Goal: Information Seeking & Learning: Learn about a topic

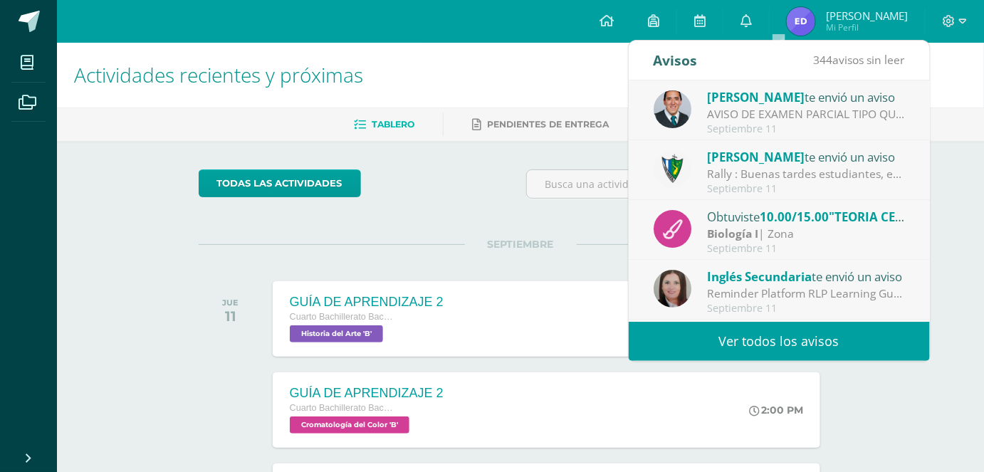
click at [802, 175] on div "Rally : Buenas tardes estudiantes, es un gusto saludarlos. Por este medio se in…" at bounding box center [806, 174] width 198 height 16
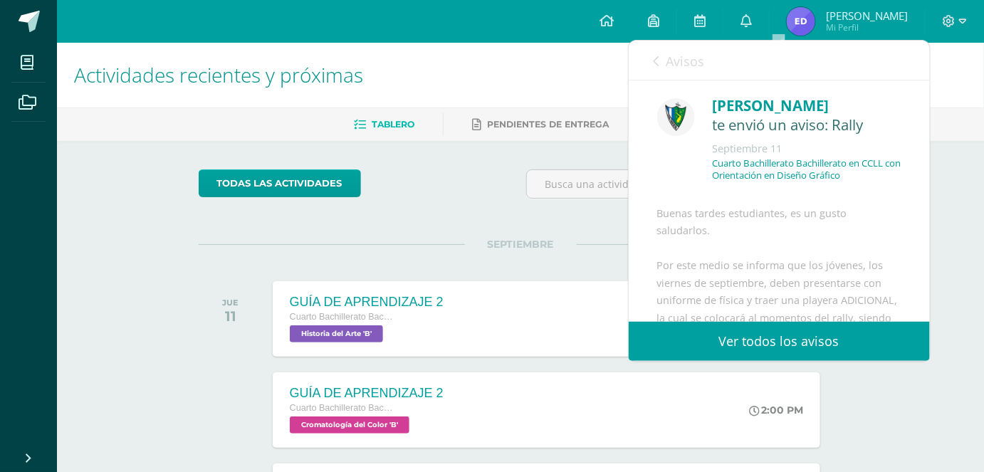
drag, startPoint x: 808, startPoint y: 223, endPoint x: 815, endPoint y: 233, distance: 12.3
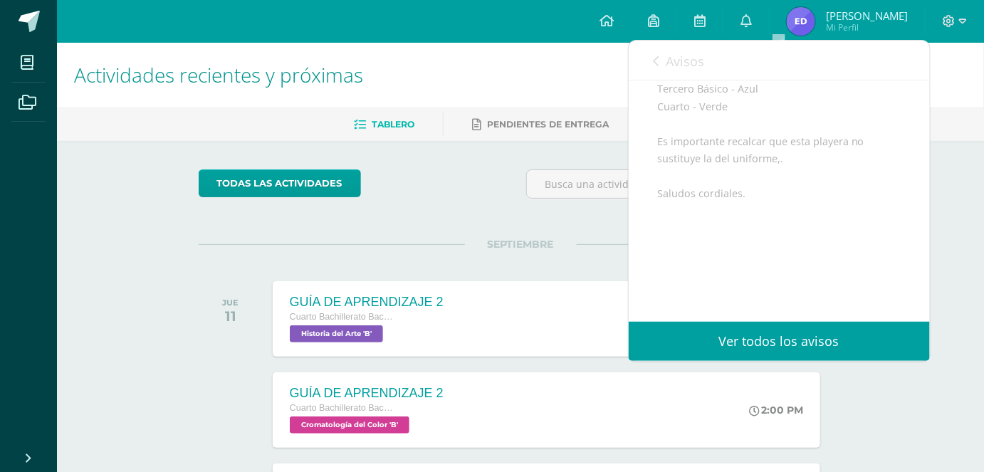
scroll to position [323, 0]
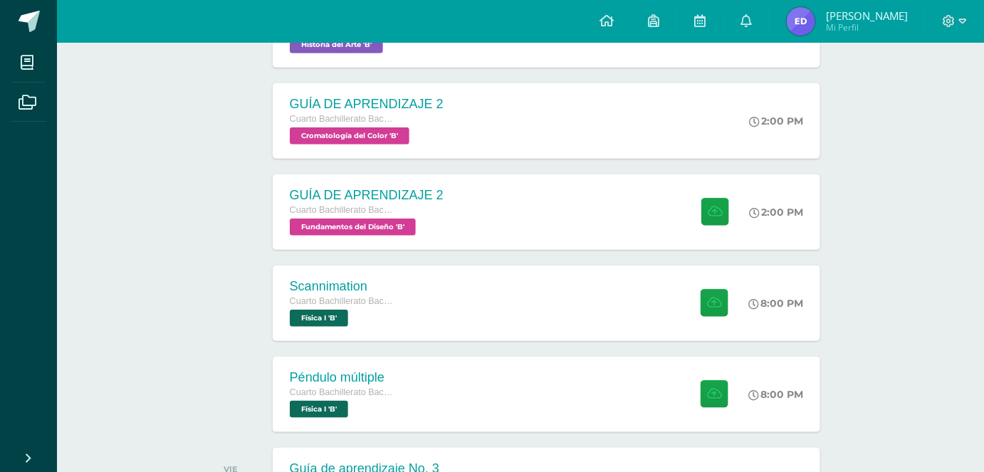
scroll to position [310, 0]
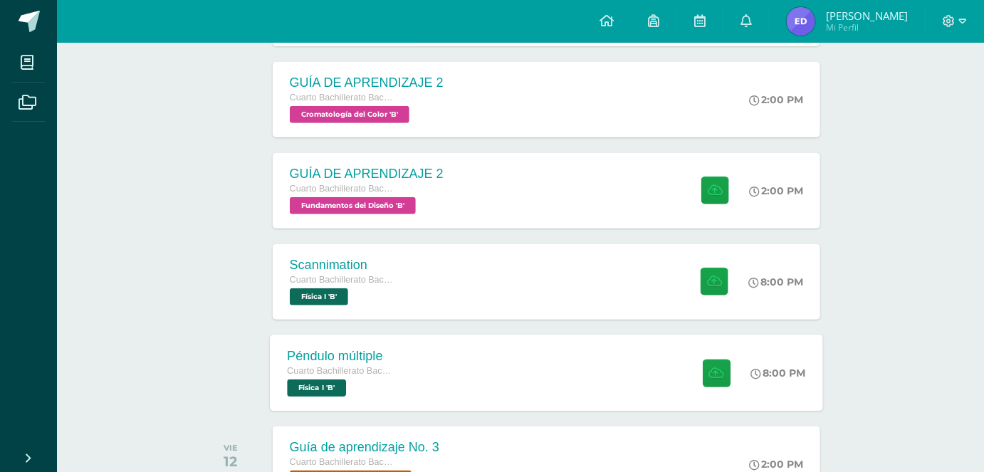
click at [592, 384] on div "Péndulo múltiple Cuarto Bachillerato Bachillerato en CCLL con Orientación en Di…" at bounding box center [546, 373] width 553 height 76
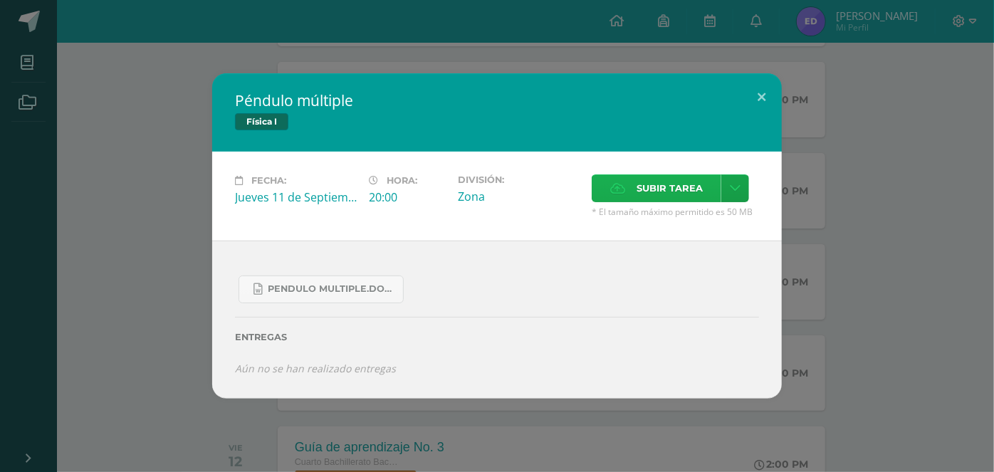
click at [670, 189] on span "Subir tarea" at bounding box center [670, 188] width 66 height 26
click at [0, 0] on input "Subir tarea" at bounding box center [0, 0] width 0 height 0
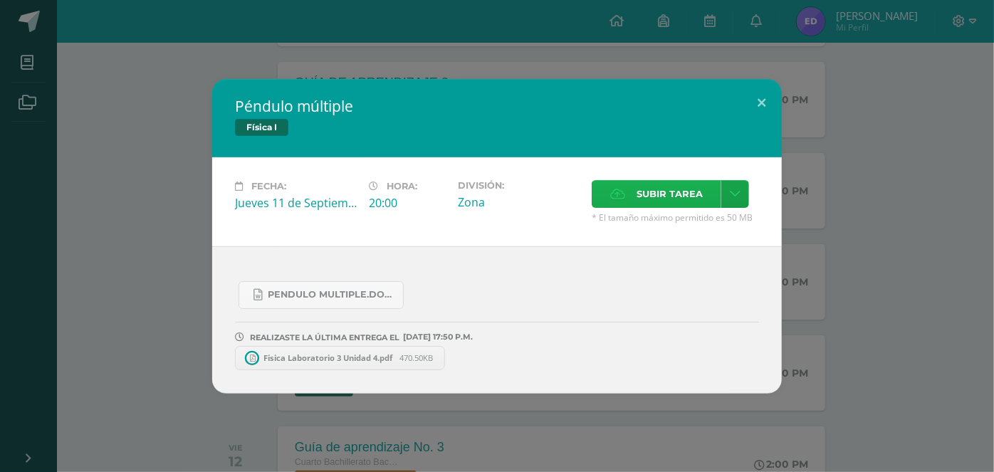
click at [645, 184] on span "Subir tarea" at bounding box center [670, 194] width 66 height 26
click at [0, 0] on input "Subir tarea" at bounding box center [0, 0] width 0 height 0
click at [763, 111] on button at bounding box center [761, 103] width 41 height 48
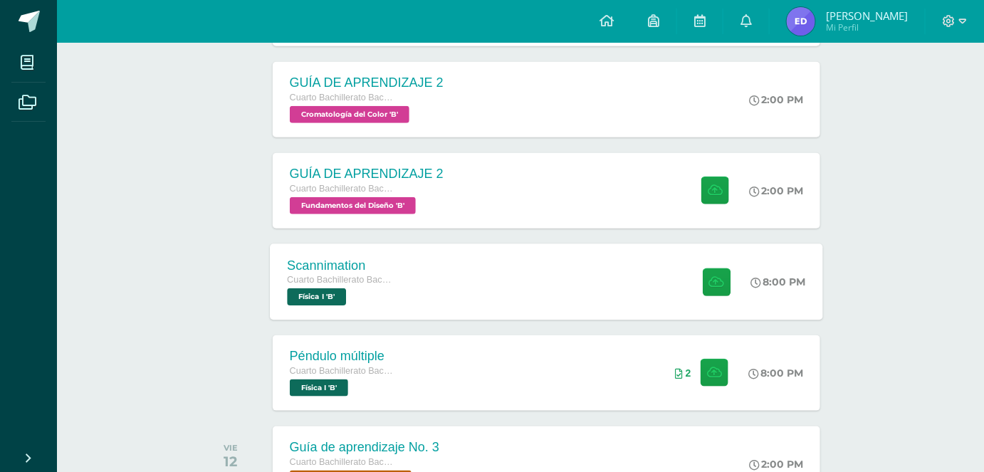
click at [573, 305] on div "Scannimation Cuarto Bachillerato Bachillerato en CCLL con Orientación en Diseño…" at bounding box center [546, 282] width 553 height 76
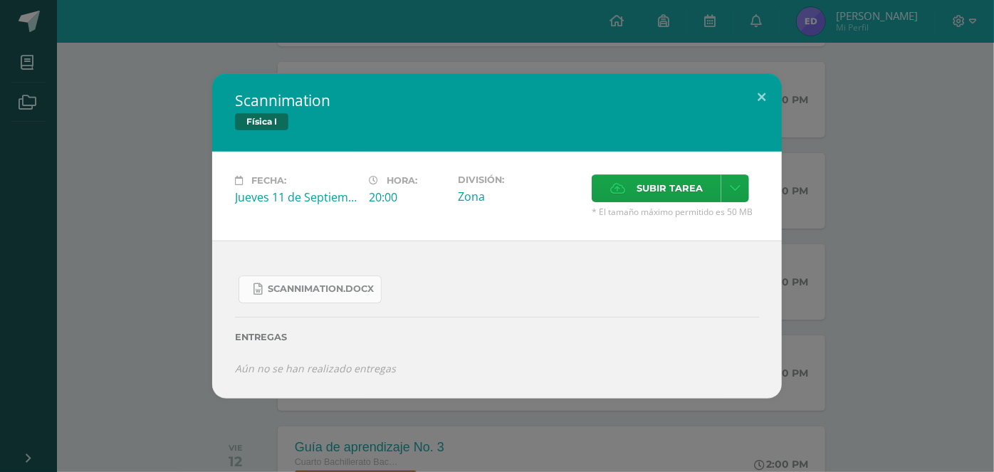
click at [343, 279] on link "Scannimation.docx" at bounding box center [310, 290] width 143 height 28
click at [769, 95] on button at bounding box center [761, 97] width 41 height 48
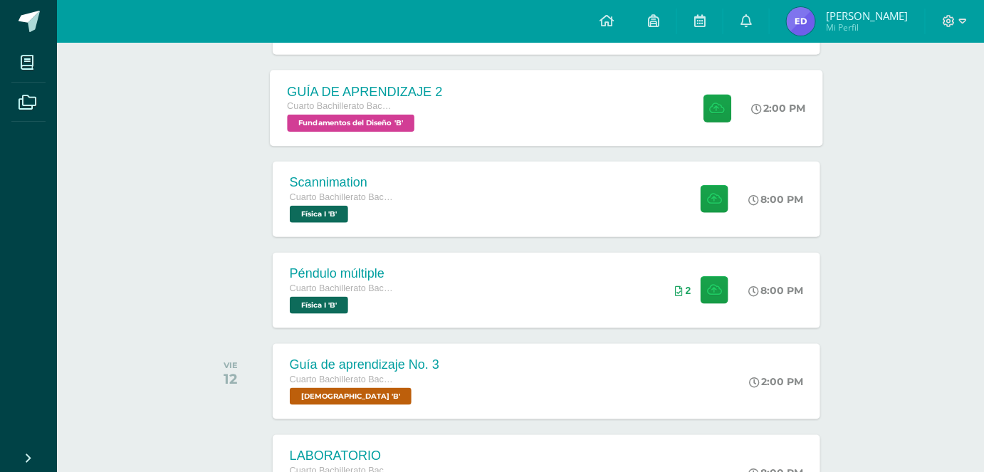
scroll to position [413, 0]
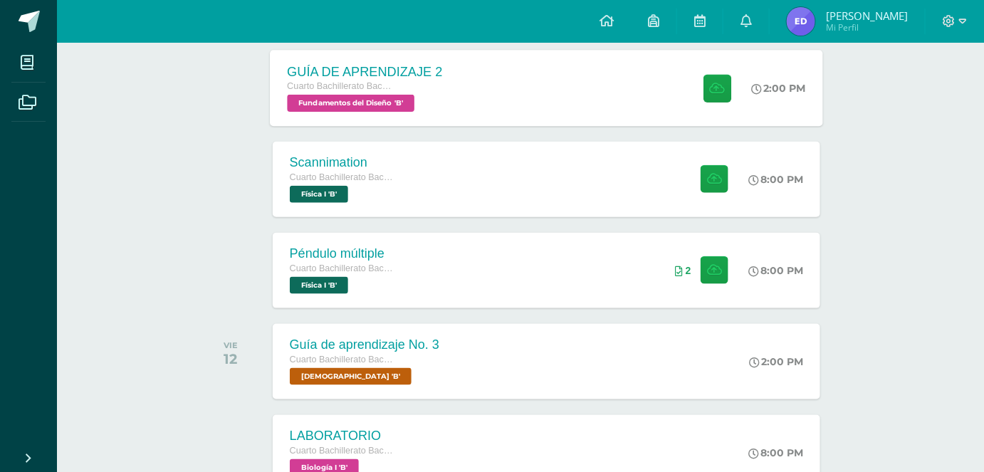
click at [474, 100] on div "GUÍA DE APRENDIZAJE 2 Cuarto Bachillerato Bachillerato en CCLL con Orientación …" at bounding box center [546, 88] width 553 height 76
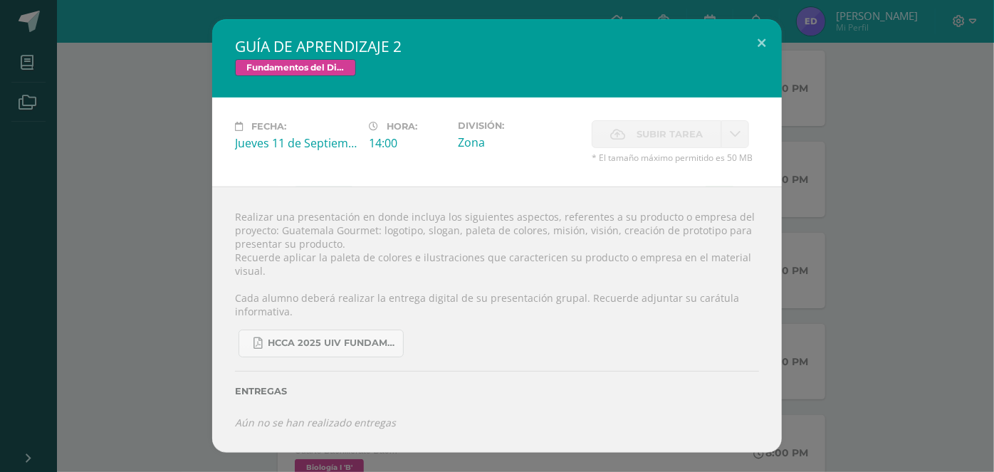
click at [383, 139] on div "14:00" at bounding box center [408, 143] width 78 height 16
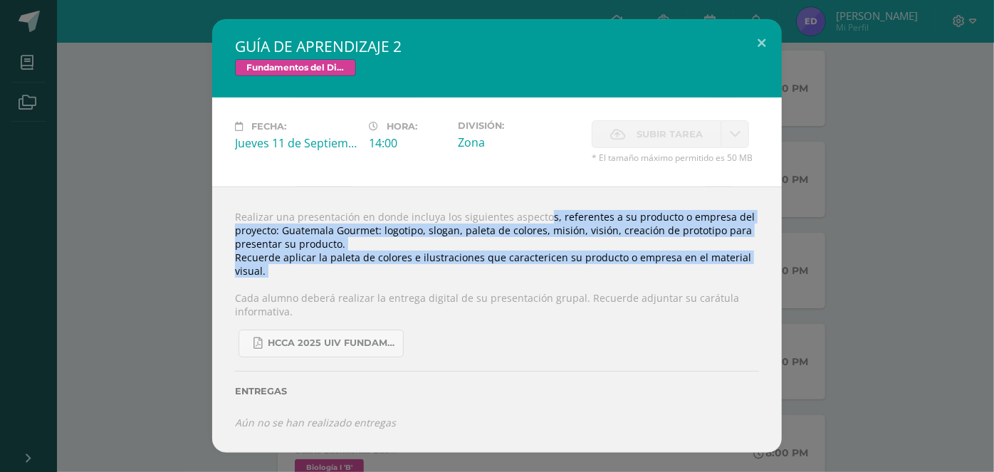
drag, startPoint x: 518, startPoint y: 213, endPoint x: 718, endPoint y: 283, distance: 212.2
click at [718, 283] on div "Realizar una presentación en donde incluya los siguientes aspectos, referentes …" at bounding box center [497, 320] width 570 height 266
click at [895, 271] on div "GUÍA DE APRENDIZAJE 2 Fundamentos del Diseño Fecha: [DATE] Hora: 14:00 División:" at bounding box center [497, 236] width 983 height 434
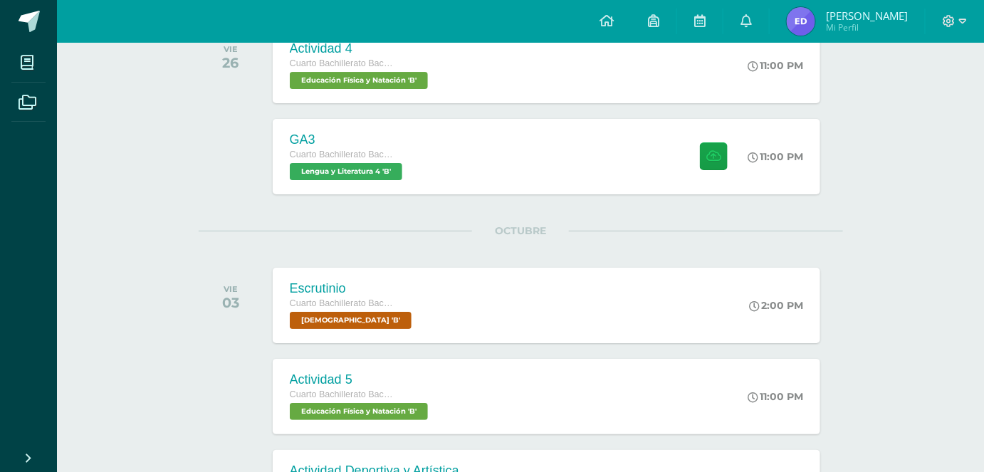
scroll to position [1653, 0]
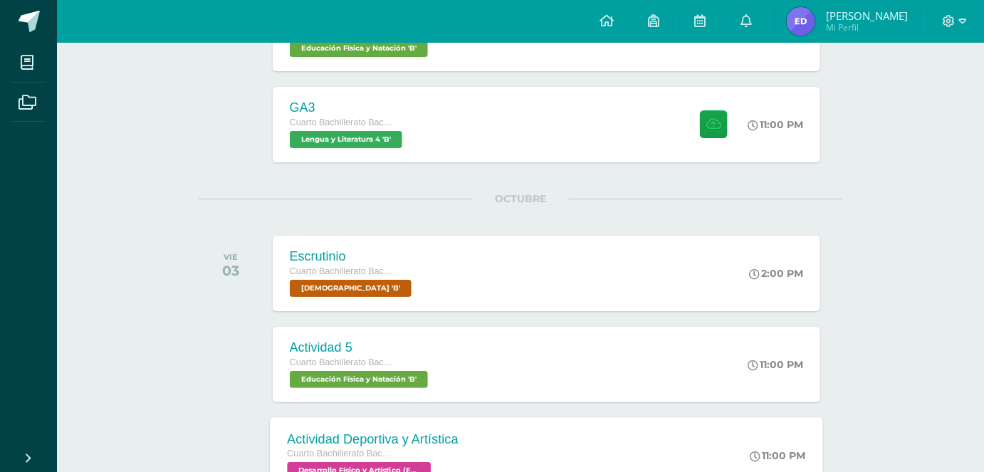
click at [681, 471] on div "Actividad Deportiva y Artística Cuarto Bachillerato Bachillerato en CCLL con Or…" at bounding box center [546, 455] width 553 height 76
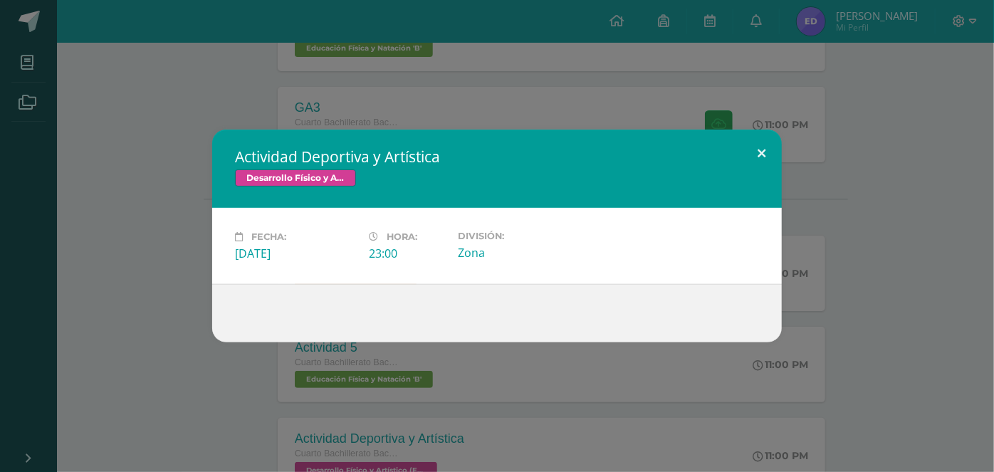
click at [775, 159] on button at bounding box center [761, 154] width 41 height 48
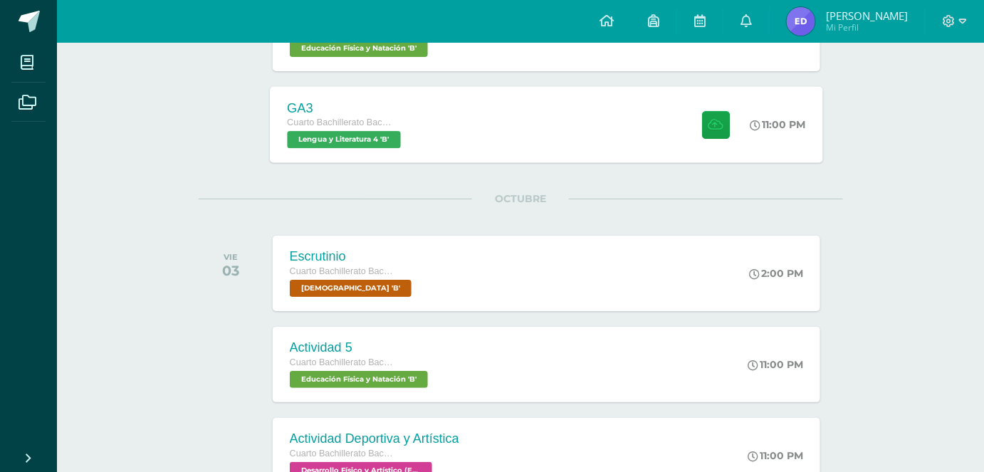
click at [545, 140] on div "GA3 Cuarto Bachillerato Bachillerato en CCLL con Orientación en Diseño Gráfico …" at bounding box center [546, 124] width 553 height 76
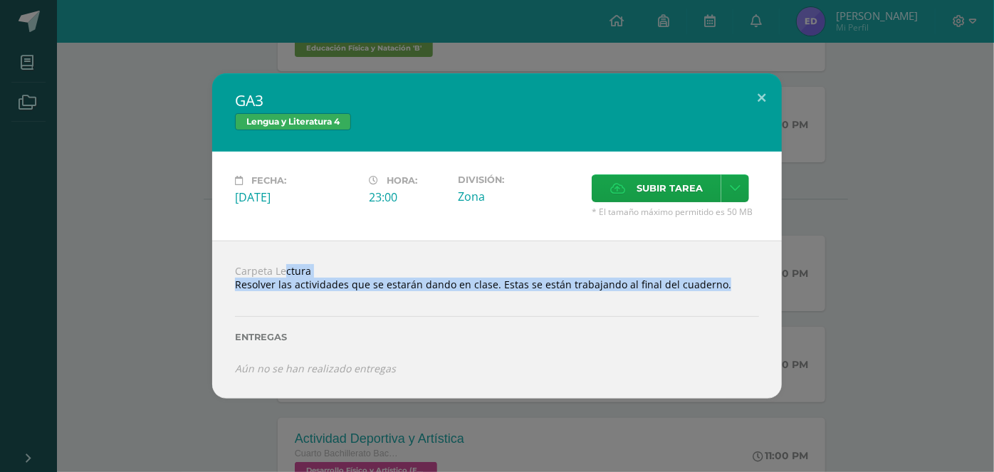
drag, startPoint x: 263, startPoint y: 262, endPoint x: 617, endPoint y: 313, distance: 357.6
click at [617, 313] on div "Carpeta Lectura Resolver las actividades que se estarán dando en clase. Estas s…" at bounding box center [497, 319] width 570 height 157
click at [345, 262] on div "Carpeta Lectura Resolver las actividades que se estarán dando en clase. Estas s…" at bounding box center [497, 319] width 570 height 157
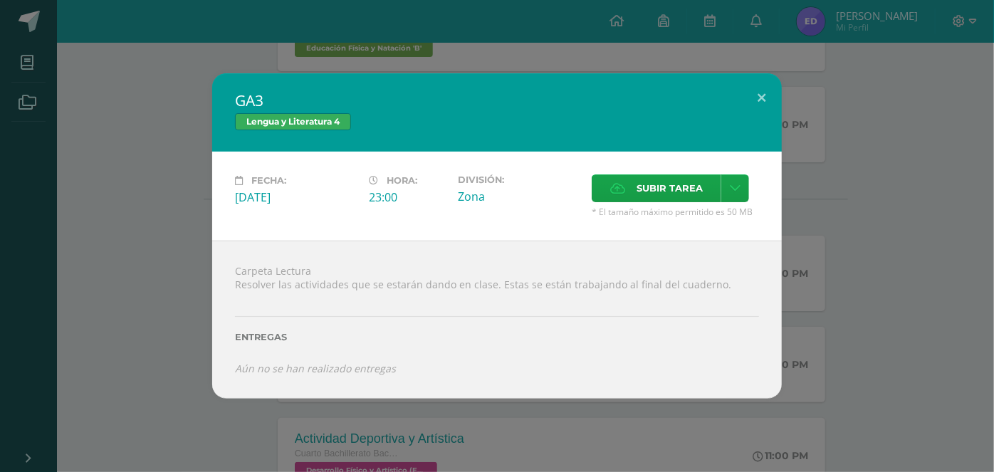
drag, startPoint x: 241, startPoint y: 261, endPoint x: 407, endPoint y: 273, distance: 167.0
click at [407, 273] on div "Carpeta Lectura Resolver las actividades que se estarán dando en clase. Estas s…" at bounding box center [497, 319] width 570 height 157
click at [772, 98] on button at bounding box center [761, 97] width 41 height 48
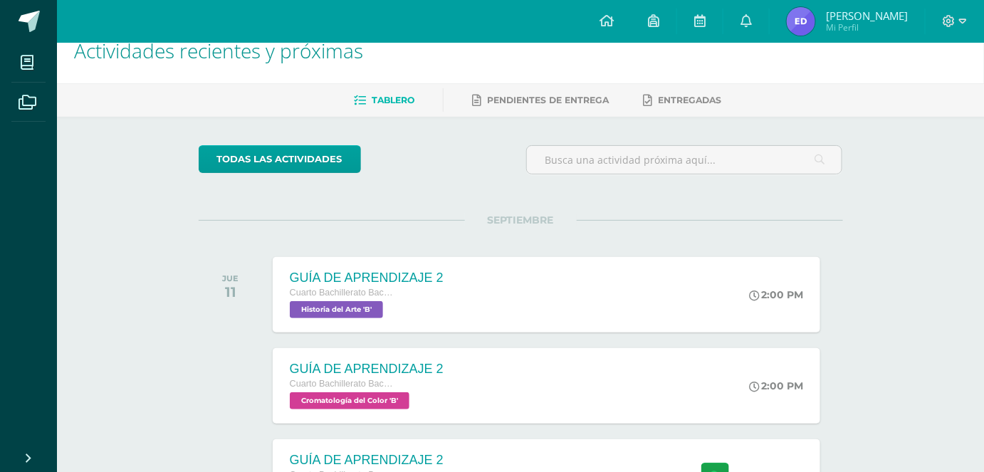
scroll to position [0, 0]
